Goal: Task Accomplishment & Management: Manage account settings

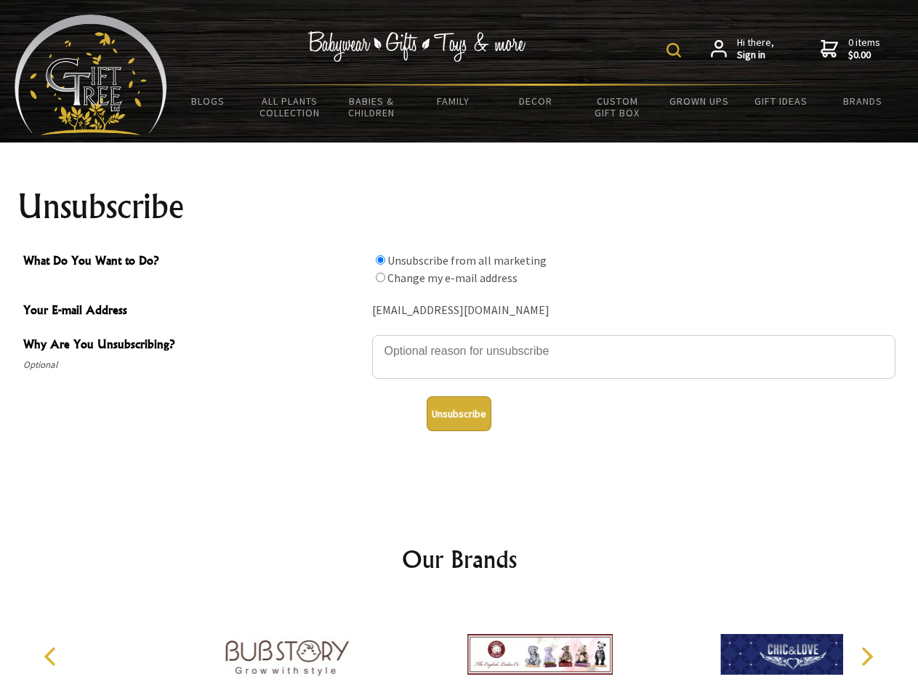
click at [676, 50] on img at bounding box center [673, 50] width 15 height 15
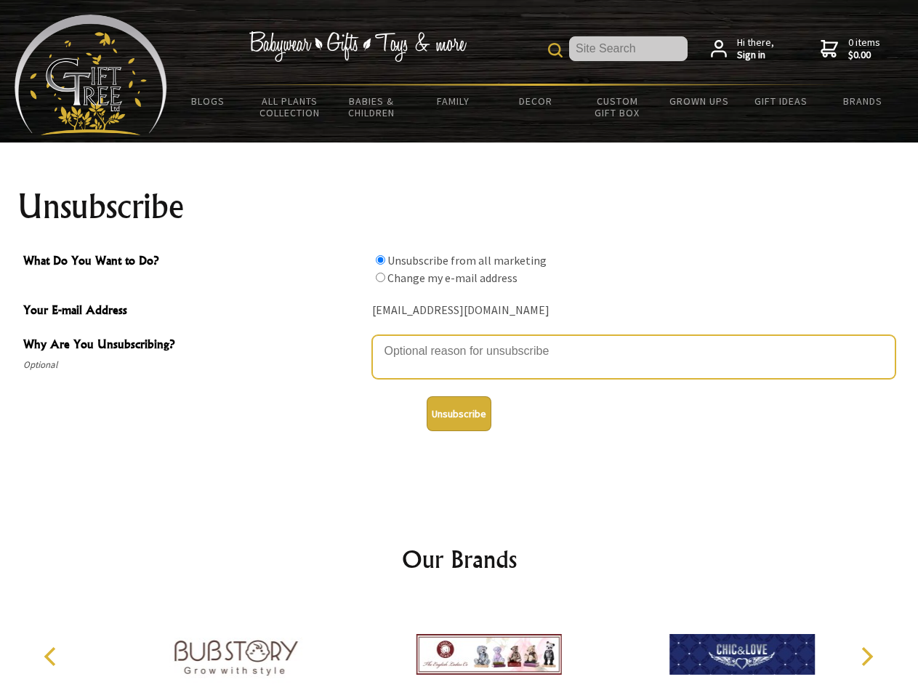
click at [459, 340] on textarea "Why Are You Unsubscribing?" at bounding box center [633, 357] width 523 height 44
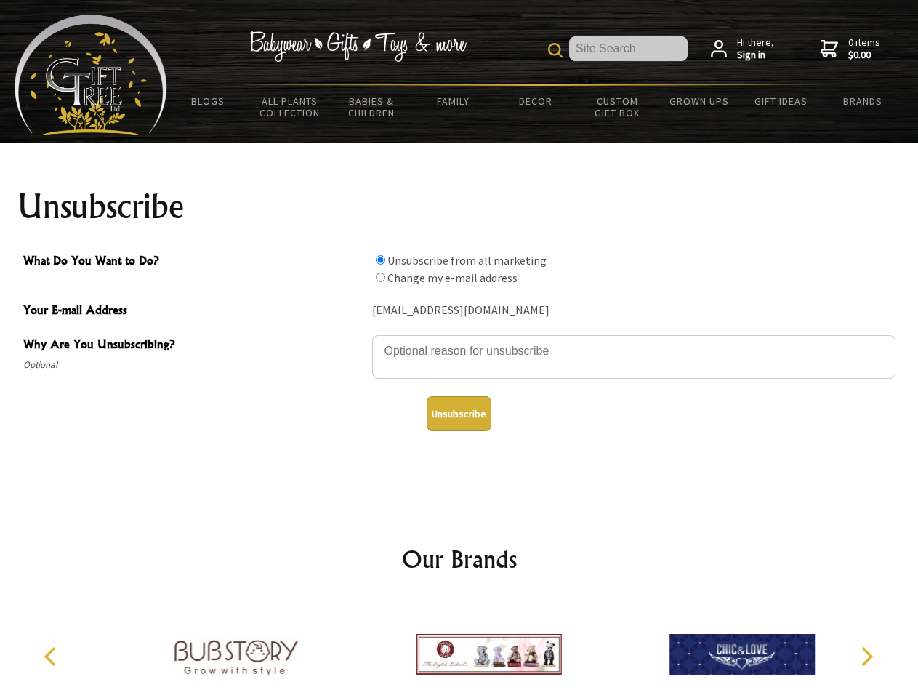
click at [380, 259] on input "What Do You Want to Do?" at bounding box center [380, 259] width 9 height 9
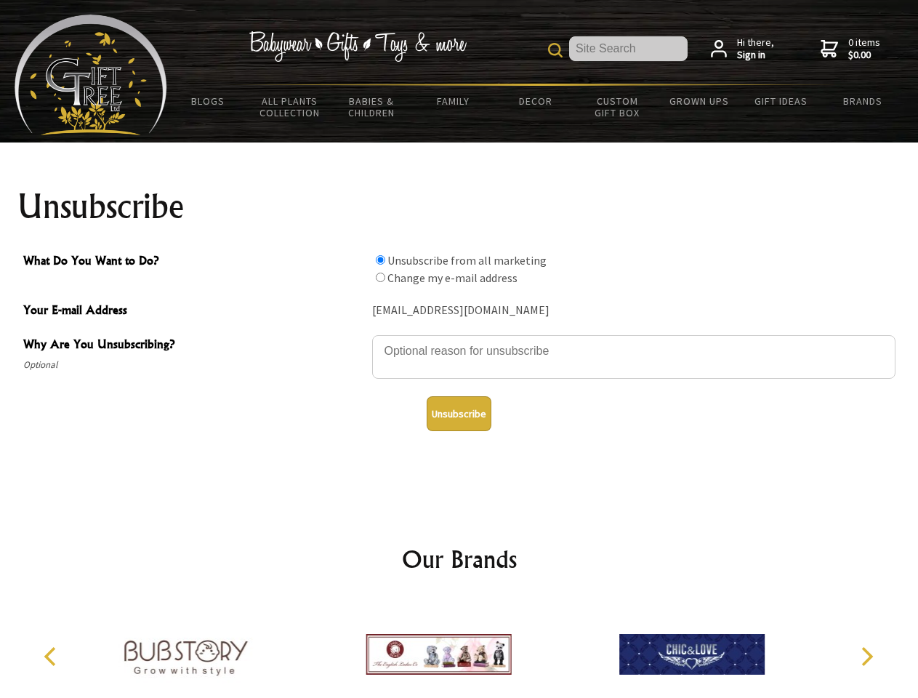
click at [380, 277] on input "What Do You Want to Do?" at bounding box center [380, 276] width 9 height 9
radio input "true"
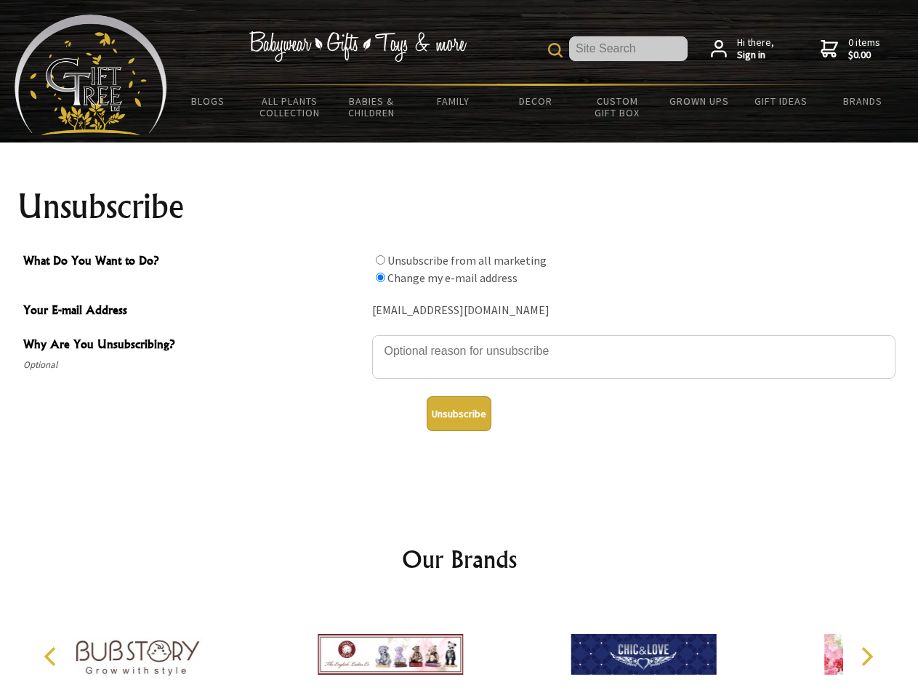
click at [458, 413] on button "Unsubscribe" at bounding box center [458, 413] width 65 height 35
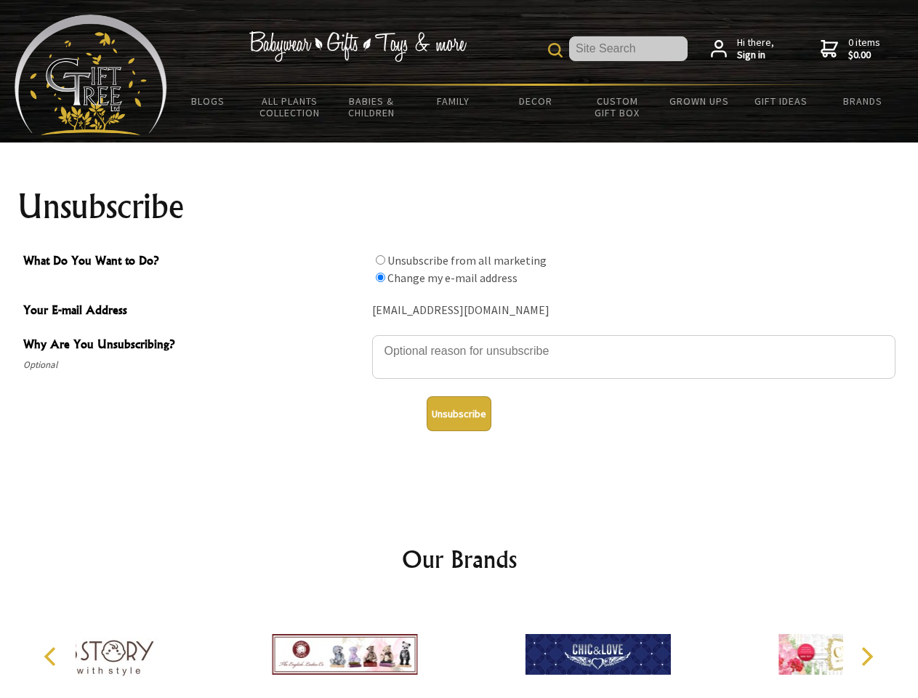
click at [471, 648] on div at bounding box center [597, 655] width 253 height 113
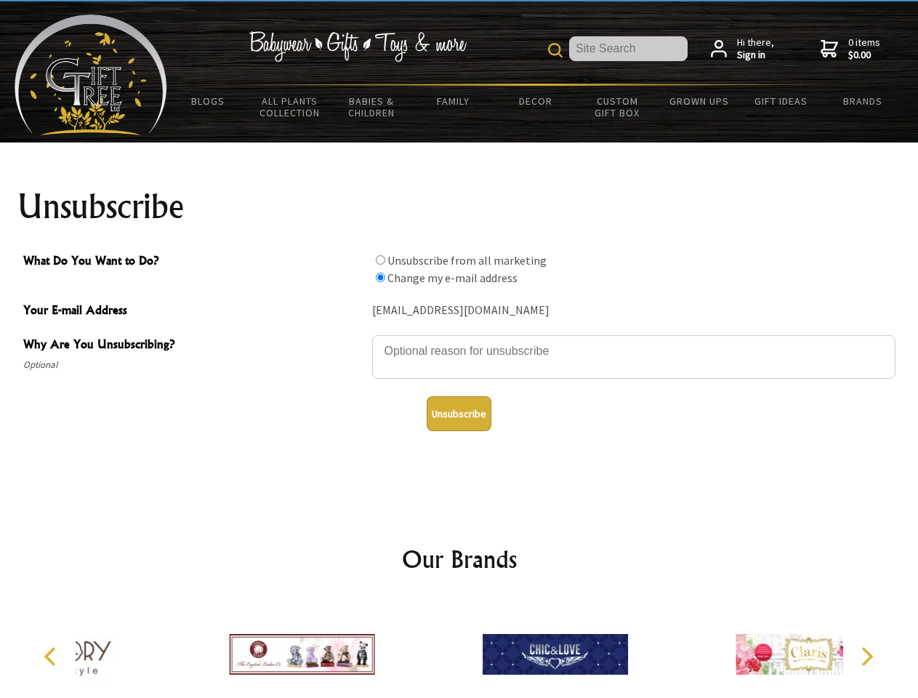
click at [52, 656] on icon "Previous" at bounding box center [51, 656] width 19 height 19
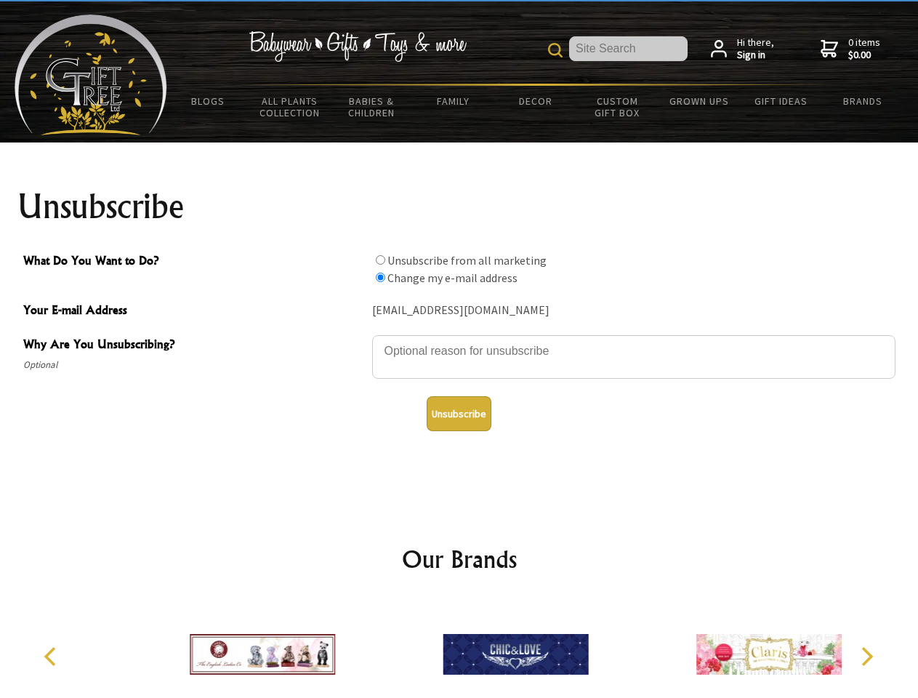
click at [866, 656] on icon "Next" at bounding box center [865, 656] width 19 height 19
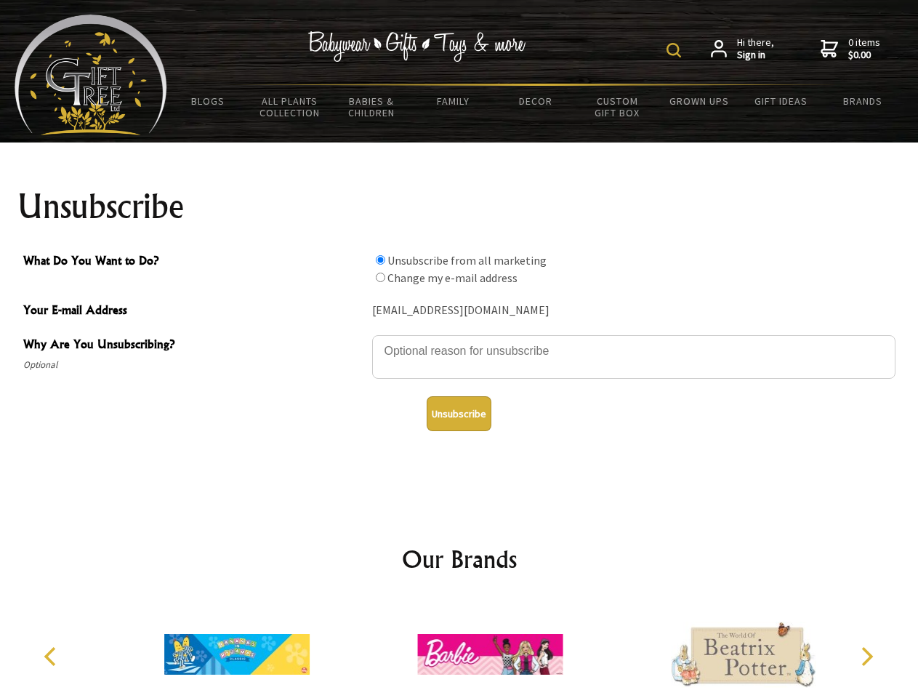
click at [676, 50] on img at bounding box center [673, 50] width 15 height 15
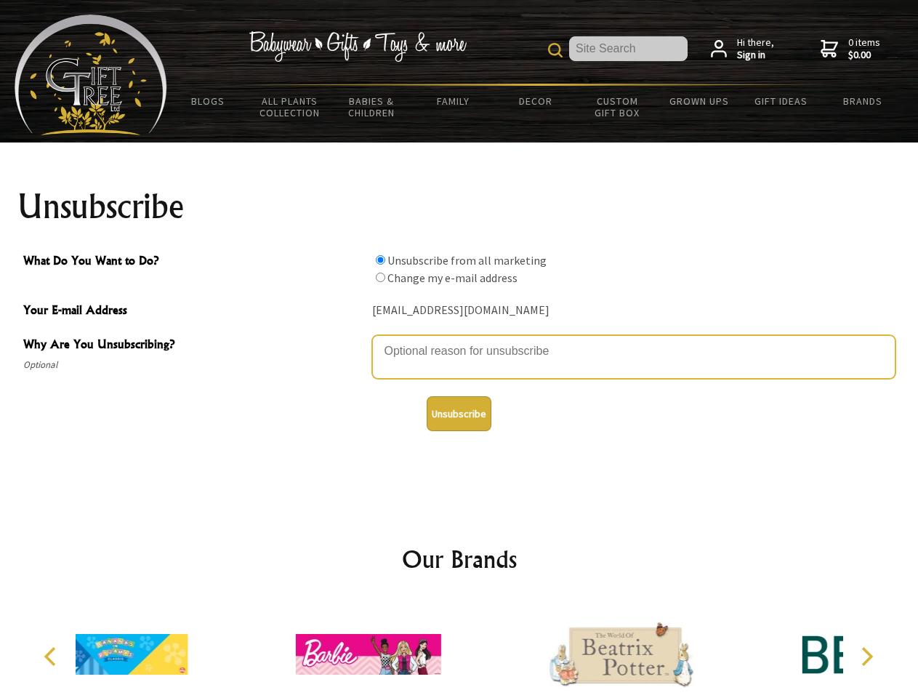
click at [459, 340] on textarea "Why Are You Unsubscribing?" at bounding box center [633, 357] width 523 height 44
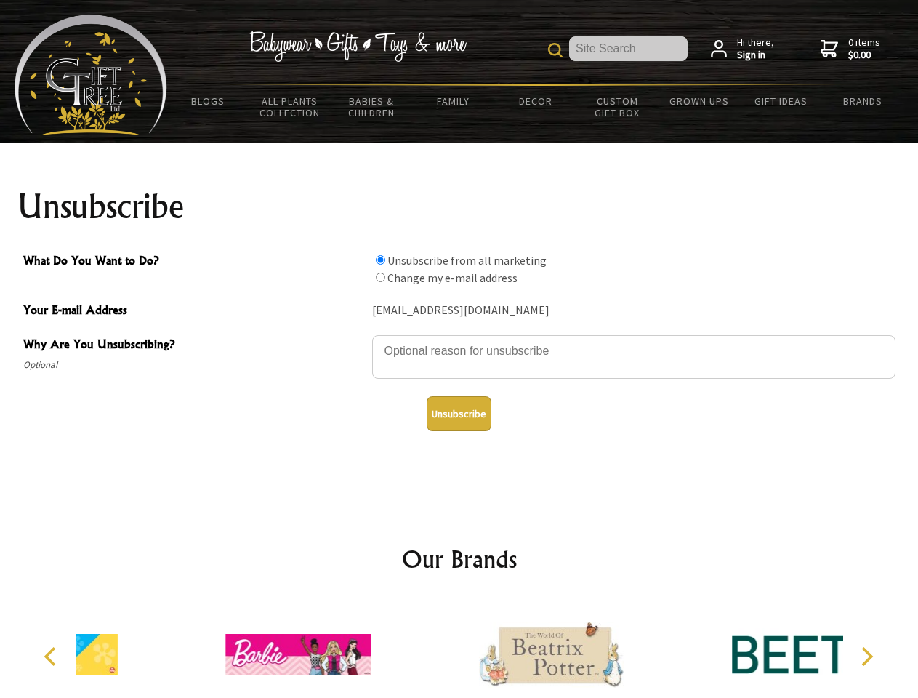
click at [380, 259] on input "What Do You Want to Do?" at bounding box center [380, 259] width 9 height 9
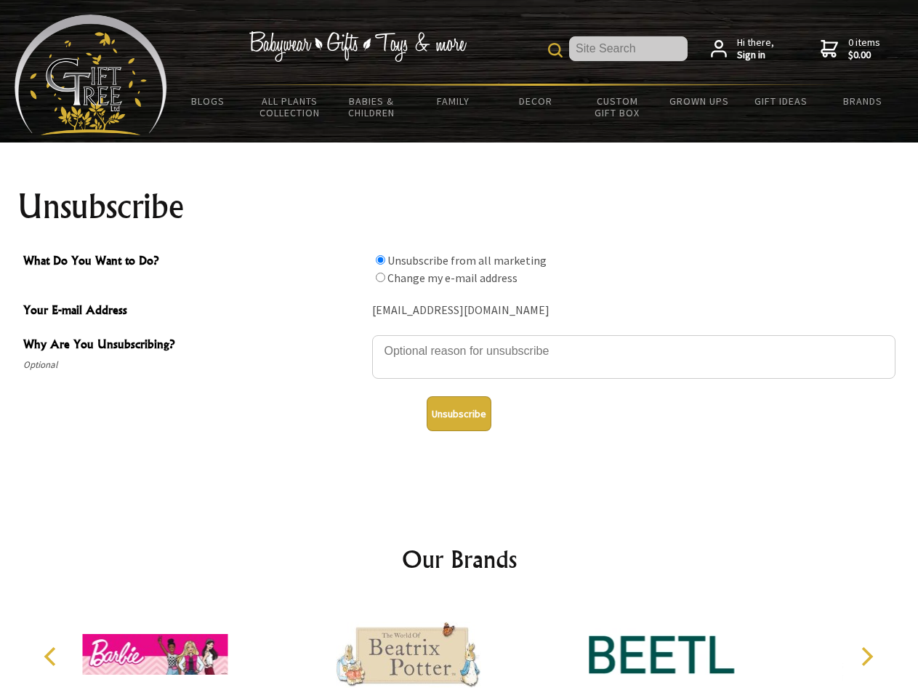
click at [380, 277] on input "What Do You Want to Do?" at bounding box center [380, 276] width 9 height 9
radio input "true"
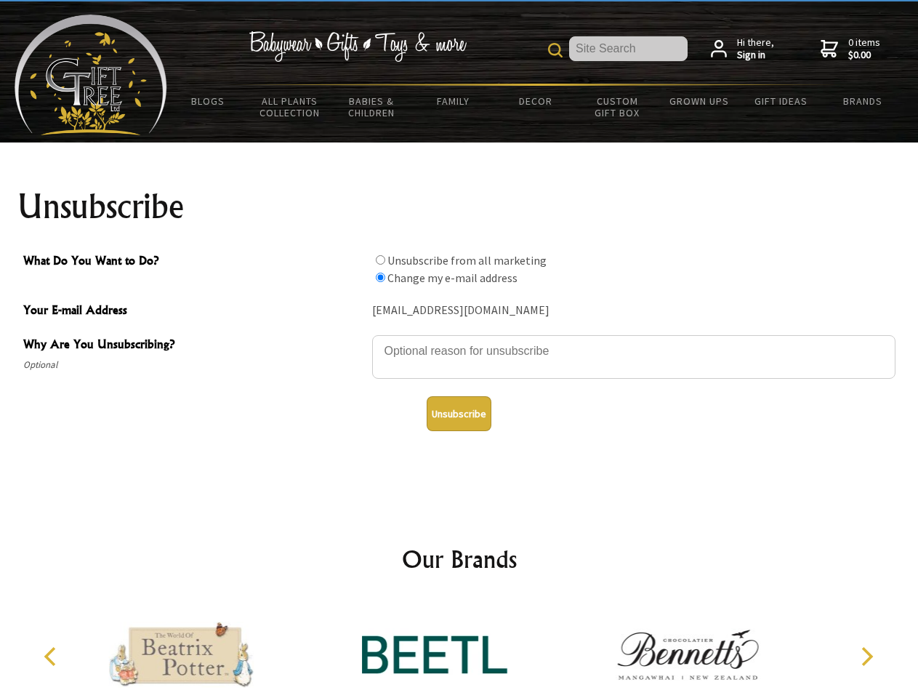
click at [458, 413] on button "Unsubscribe" at bounding box center [458, 413] width 65 height 35
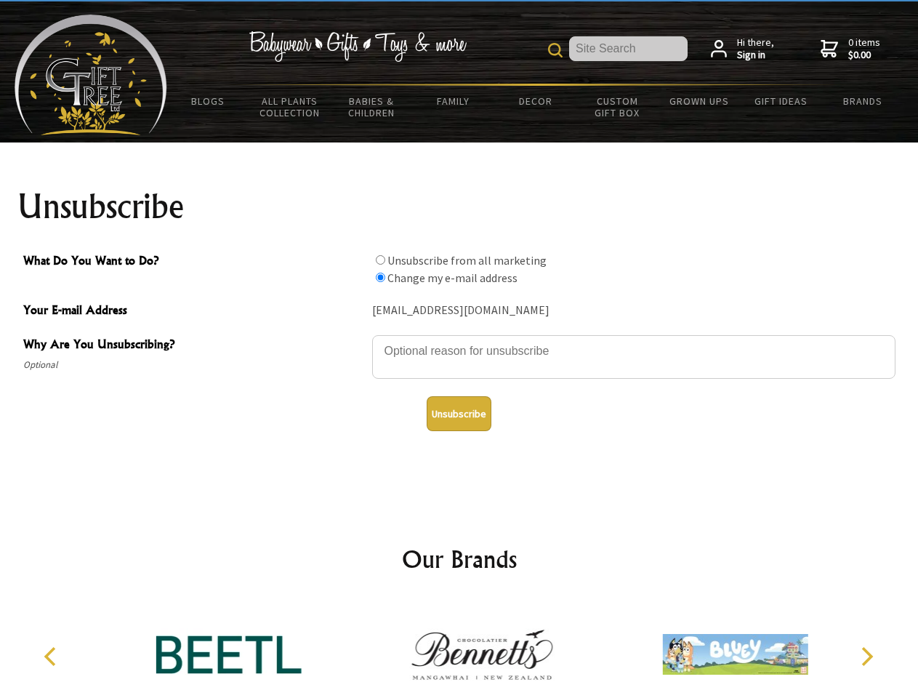
click at [459, 648] on img at bounding box center [481, 653] width 145 height 109
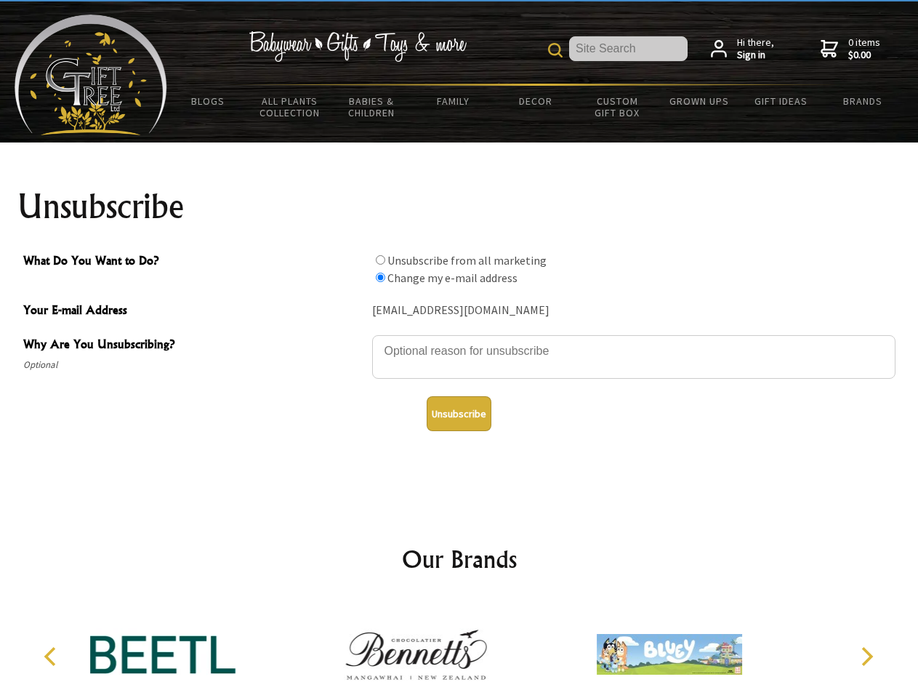
click at [52, 656] on icon "Previous" at bounding box center [51, 656] width 19 height 19
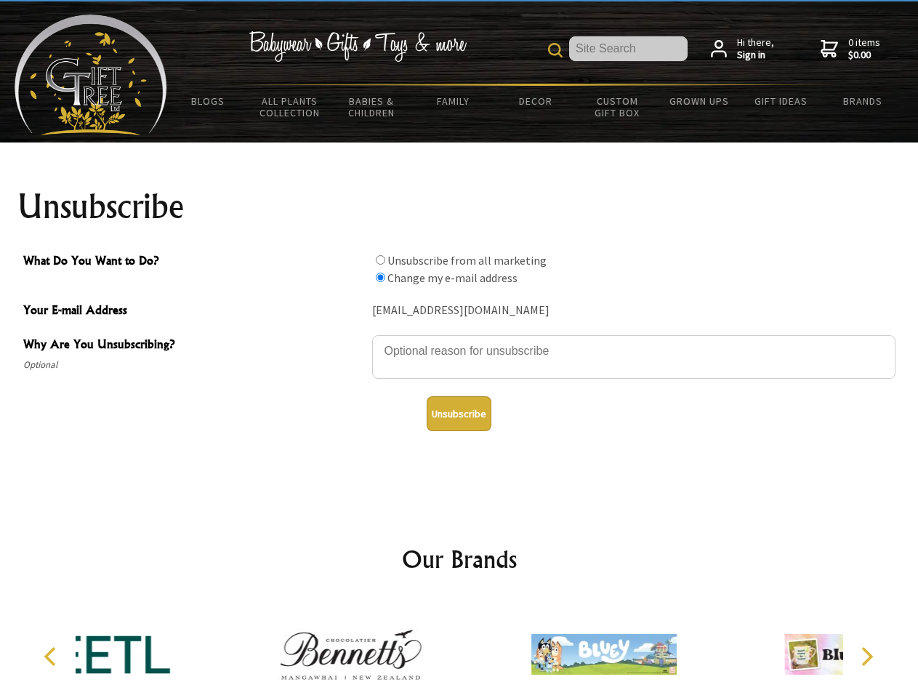
click at [866, 656] on icon "Next" at bounding box center [865, 656] width 19 height 19
